Goal: Information Seeking & Learning: Learn about a topic

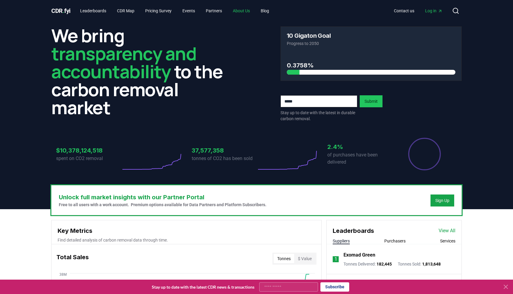
click at [249, 10] on link "About Us" at bounding box center [241, 10] width 27 height 11
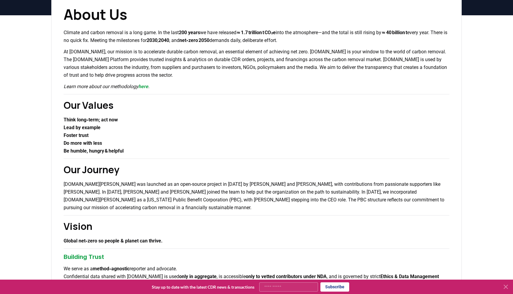
scroll to position [38, 0]
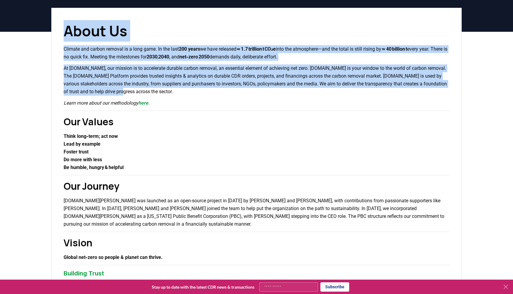
drag, startPoint x: 65, startPoint y: 72, endPoint x: 162, endPoint y: 97, distance: 100.5
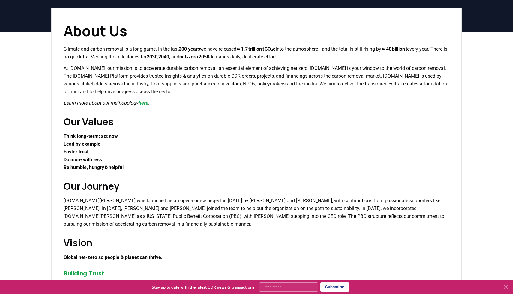
drag, startPoint x: 139, startPoint y: 93, endPoint x: 143, endPoint y: 95, distance: 4.2
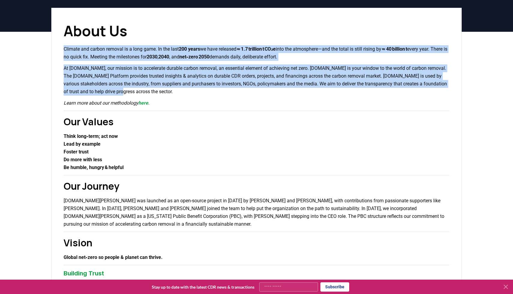
drag, startPoint x: 141, startPoint y: 94, endPoint x: 61, endPoint y: 46, distance: 92.9
copy div "Climate and carbon removal is a long game. In the last 200 years we have releas…"
